Goal: Task Accomplishment & Management: Use online tool/utility

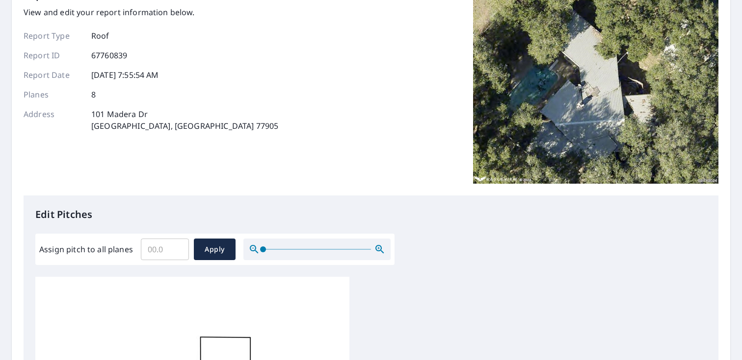
scroll to position [45, 0]
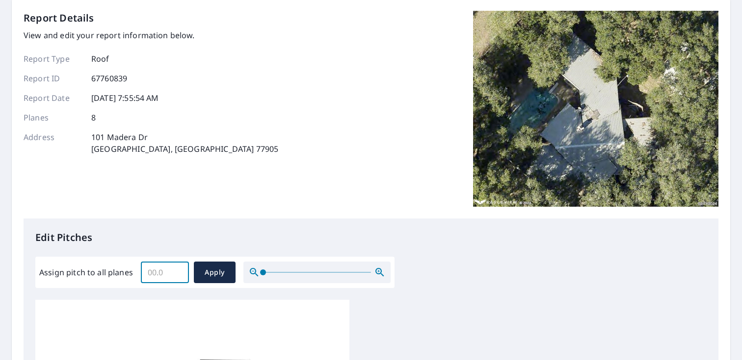
click at [164, 270] on input "Assign pitch to all planes" at bounding box center [165, 272] width 48 height 27
type input "6"
click at [215, 276] on span "Apply" at bounding box center [215, 273] width 26 height 12
type input "6"
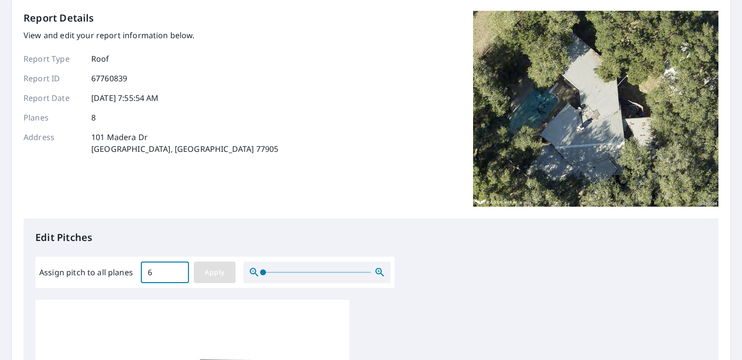
type input "6"
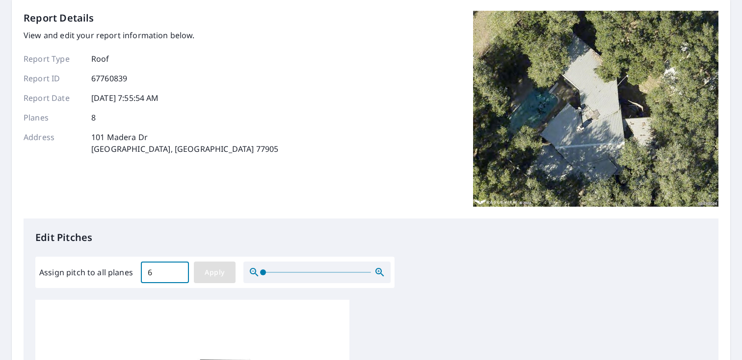
type input "6"
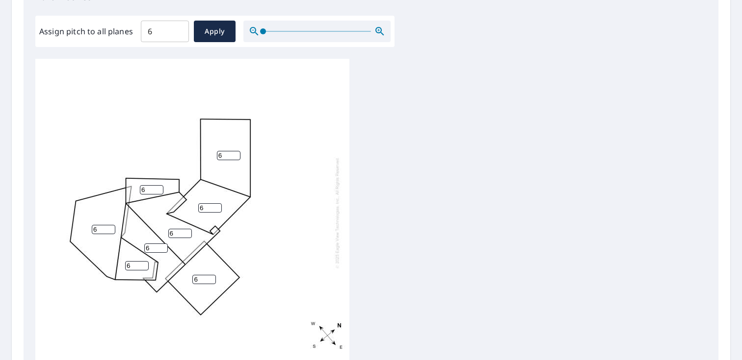
scroll to position [2, 0]
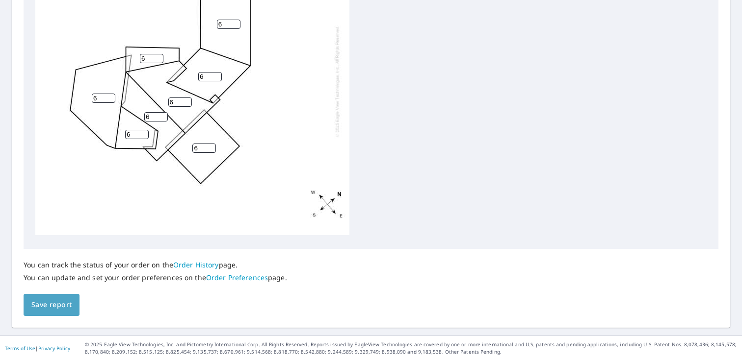
click at [49, 305] on span "Save report" at bounding box center [51, 305] width 40 height 12
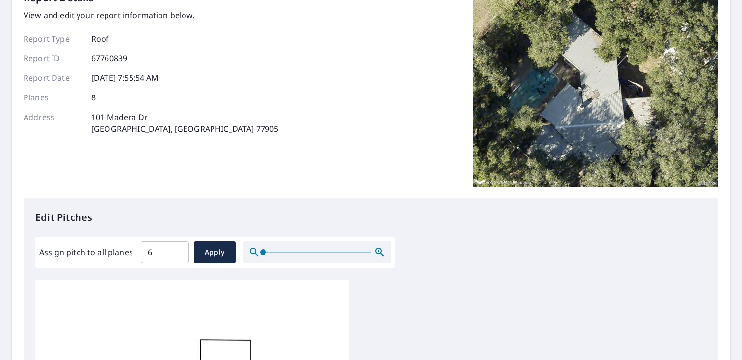
scroll to position [0, 0]
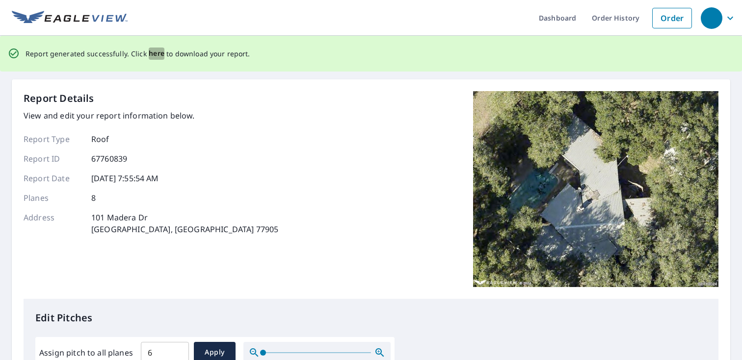
click at [152, 52] on span "here" at bounding box center [157, 54] width 16 height 12
